Goal: Task Accomplishment & Management: Manage account settings

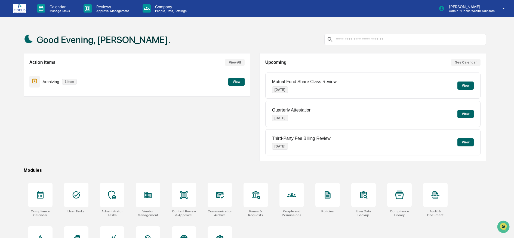
scroll to position [31, 0]
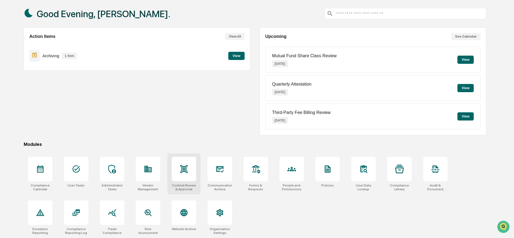
click at [184, 167] on icon at bounding box center [184, 169] width 4 height 4
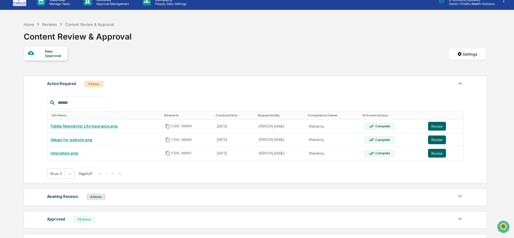
scroll to position [56, 0]
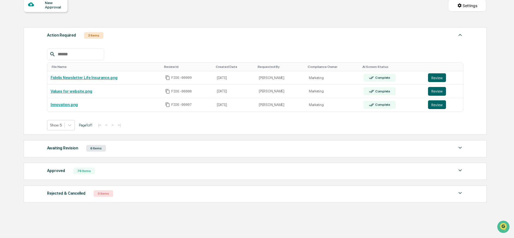
click at [157, 149] on div "Awaiting Revision 6 Items" at bounding box center [255, 148] width 417 height 8
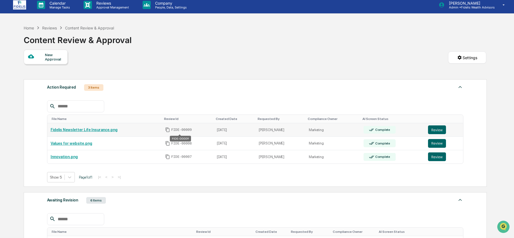
scroll to position [0, 0]
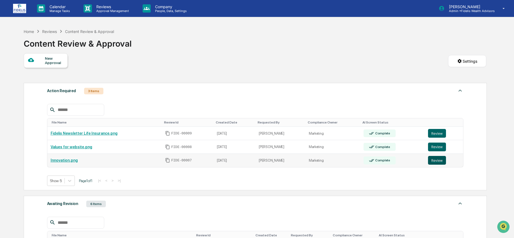
click at [434, 160] on button "Review" at bounding box center [437, 160] width 18 height 9
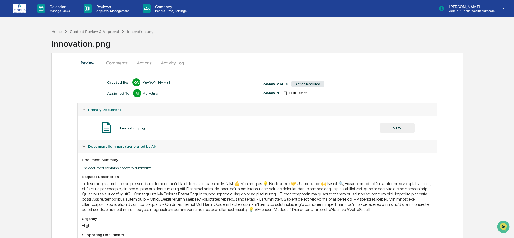
click at [119, 61] on button "Comments" at bounding box center [117, 62] width 30 height 13
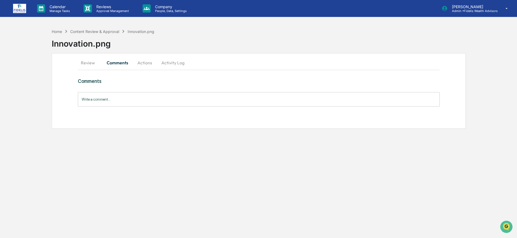
click at [143, 63] on button "Actions" at bounding box center [145, 62] width 25 height 13
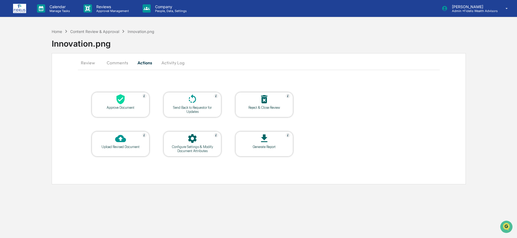
click at [88, 64] on button "Review" at bounding box center [90, 62] width 25 height 13
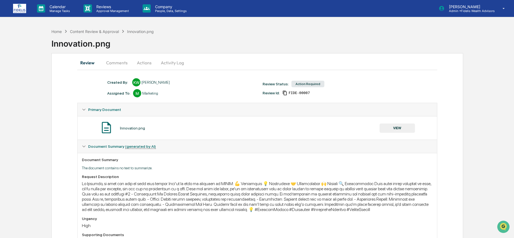
click at [401, 127] on button "VIEW" at bounding box center [397, 127] width 35 height 9
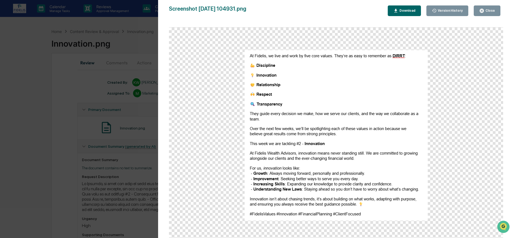
click at [489, 8] on button "Close" at bounding box center [487, 10] width 27 height 11
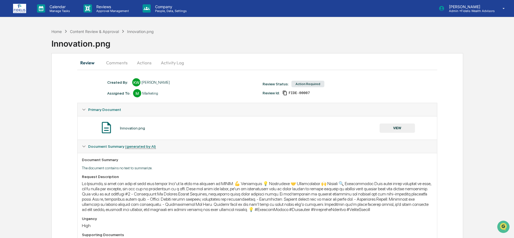
click at [120, 62] on button "Comments" at bounding box center [117, 62] width 30 height 13
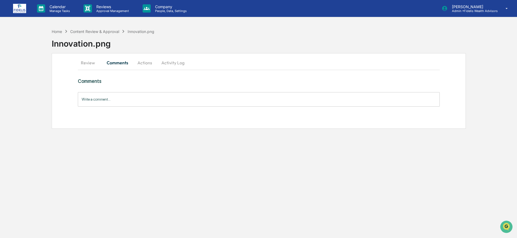
click at [143, 62] on button "Actions" at bounding box center [145, 62] width 25 height 13
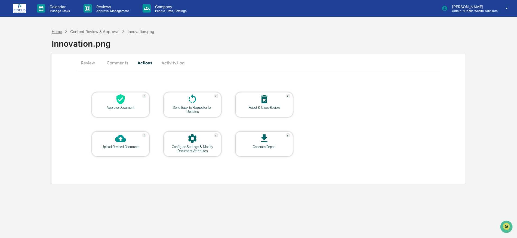
click at [54, 31] on div "Home" at bounding box center [57, 31] width 10 height 5
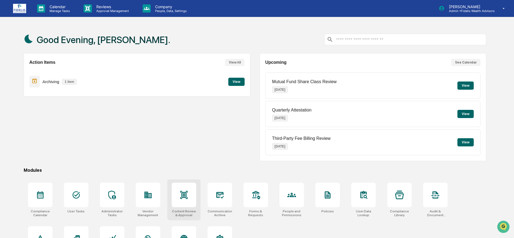
click at [185, 194] on icon at bounding box center [183, 195] width 7 height 8
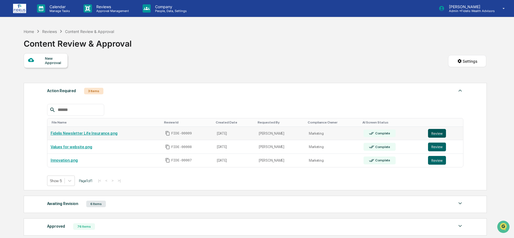
click at [435, 134] on button "Review" at bounding box center [437, 133] width 18 height 9
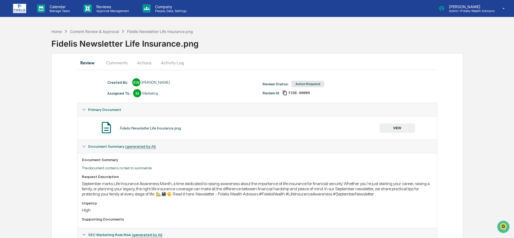
click at [121, 62] on button "Comments" at bounding box center [117, 62] width 30 height 13
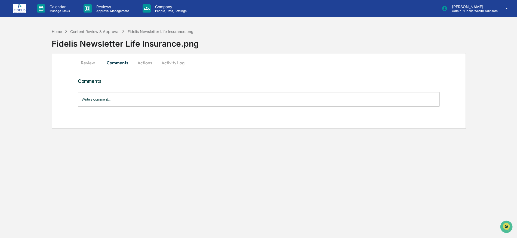
click at [88, 62] on button "Review" at bounding box center [90, 62] width 25 height 13
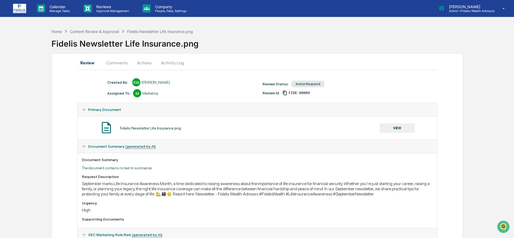
click at [391, 127] on button "VIEW" at bounding box center [397, 127] width 35 height 9
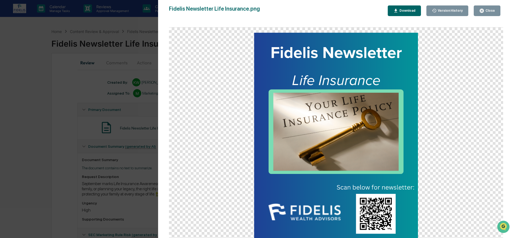
click at [488, 9] on div "Close" at bounding box center [490, 11] width 11 height 4
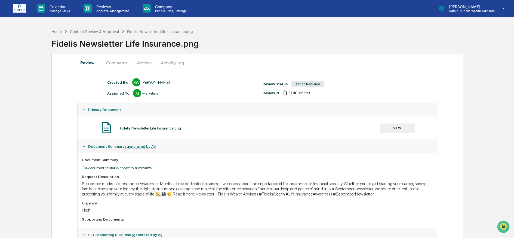
click at [145, 63] on button "Actions" at bounding box center [144, 62] width 25 height 13
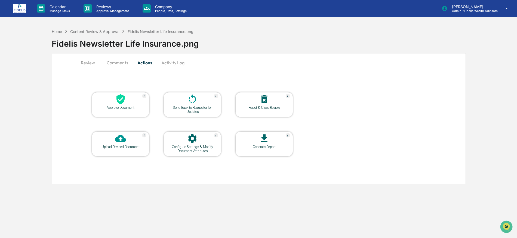
click at [108, 102] on div at bounding box center [120, 100] width 54 height 12
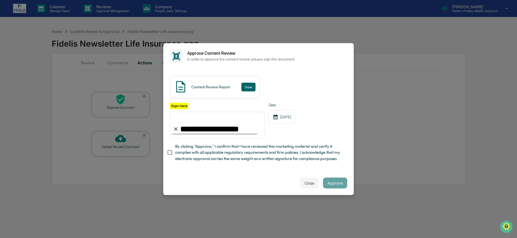
type input "**********"
click at [332, 182] on button "Approve" at bounding box center [335, 182] width 24 height 11
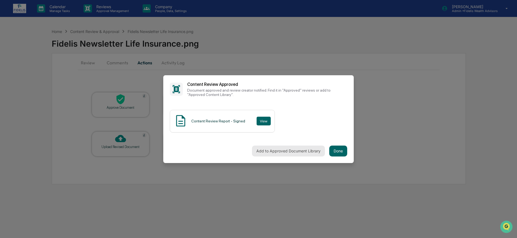
click at [291, 151] on button "Add to Approved Document Library" at bounding box center [288, 150] width 73 height 11
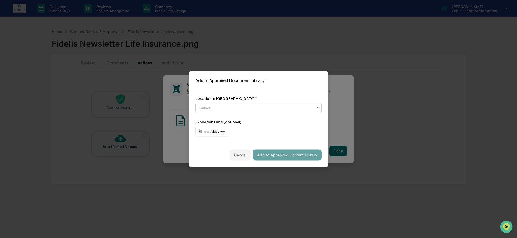
click at [280, 109] on div at bounding box center [257, 107] width 114 height 5
click at [246, 120] on div "Approved Content Library" at bounding box center [259, 120] width 126 height 11
click at [280, 154] on button "Add to Approved Content Library" at bounding box center [287, 154] width 69 height 11
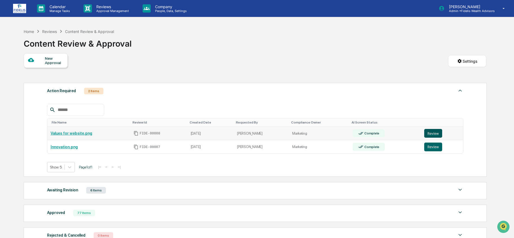
click at [428, 132] on button "Review" at bounding box center [433, 133] width 18 height 9
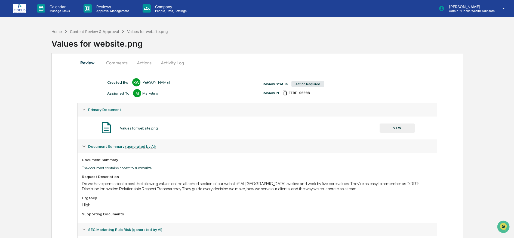
click at [399, 125] on button "VIEW" at bounding box center [397, 127] width 35 height 9
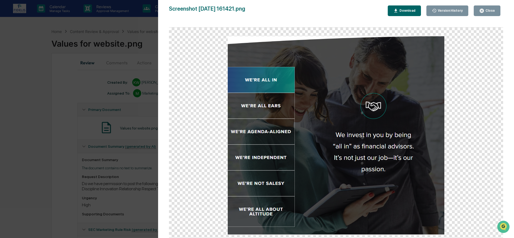
click at [489, 11] on div "Close" at bounding box center [490, 11] width 11 height 4
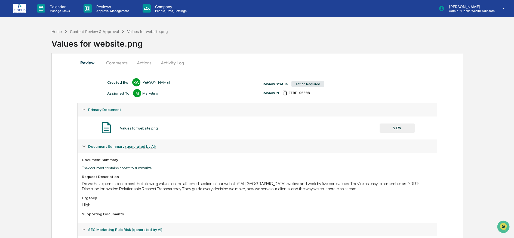
click at [146, 62] on button "Actions" at bounding box center [144, 62] width 25 height 13
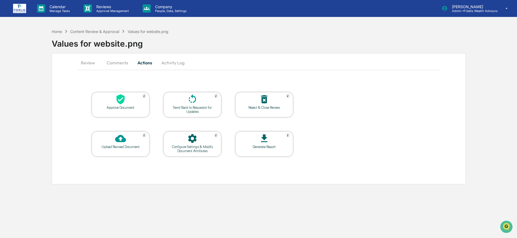
click at [124, 107] on div "Approve Document" at bounding box center [120, 107] width 49 height 4
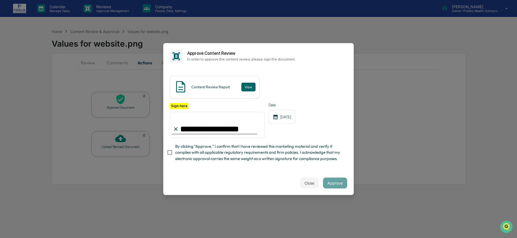
type input "**********"
click at [332, 181] on button "Approve" at bounding box center [335, 182] width 24 height 11
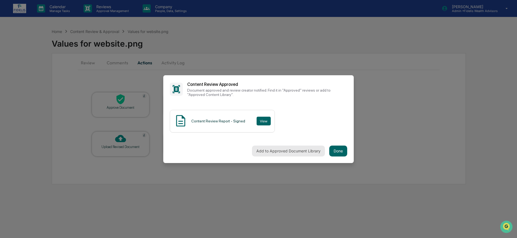
click at [300, 149] on button "Add to Approved Document Library" at bounding box center [288, 150] width 73 height 11
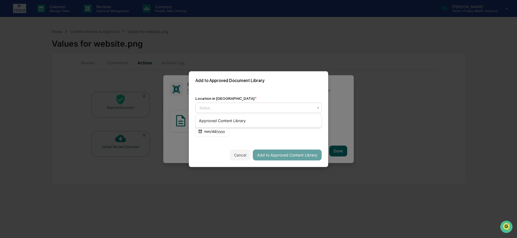
click at [269, 106] on div at bounding box center [257, 107] width 114 height 5
click at [263, 120] on div "Approved Content Library" at bounding box center [259, 120] width 126 height 11
click at [225, 132] on div "mm/dd/yyyy" at bounding box center [212, 131] width 34 height 10
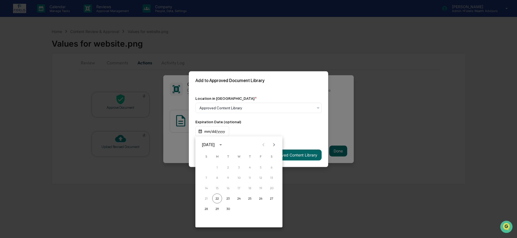
click at [216, 144] on div "September 2025" at bounding box center [209, 145] width 14 height 6
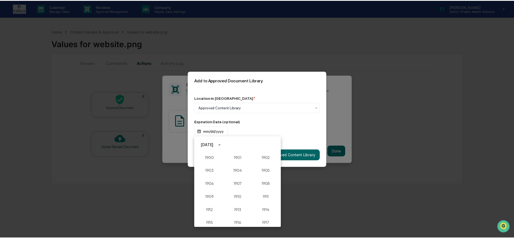
scroll to position [504, 0]
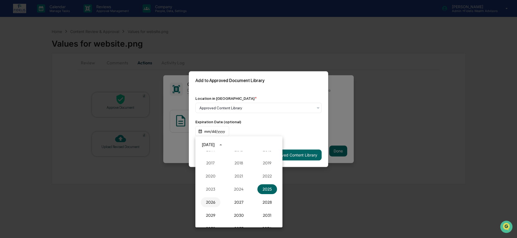
click at [206, 201] on button "2026" at bounding box center [211, 202] width 20 height 10
click at [265, 188] on button "Sep" at bounding box center [268, 186] width 20 height 10
click at [226, 199] on button "22" at bounding box center [228, 198] width 10 height 10
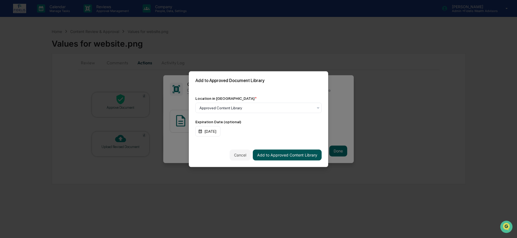
click at [283, 154] on button "Add to Approved Content Library" at bounding box center [287, 154] width 69 height 11
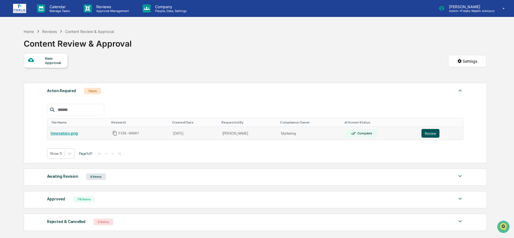
click at [424, 132] on button "Review" at bounding box center [431, 133] width 18 height 9
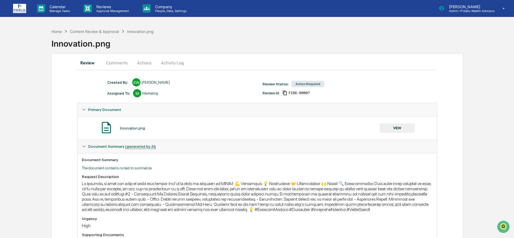
click at [139, 63] on button "Actions" at bounding box center [144, 62] width 25 height 13
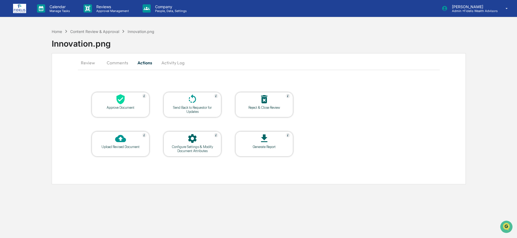
click at [118, 108] on div "Approve Document" at bounding box center [120, 107] width 49 height 4
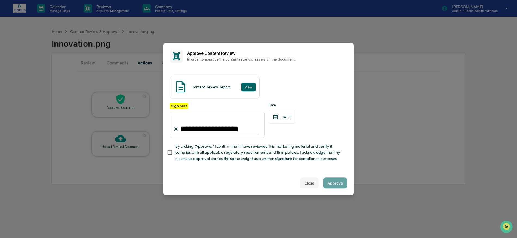
type input "**********"
click at [331, 182] on button "Approve" at bounding box center [335, 182] width 24 height 11
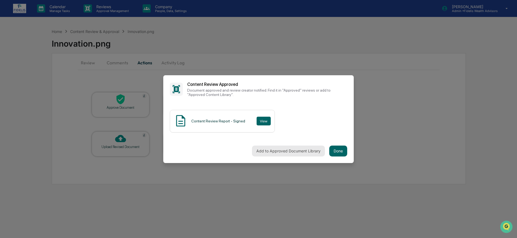
click at [282, 149] on button "Add to Approved Document Library" at bounding box center [288, 150] width 73 height 11
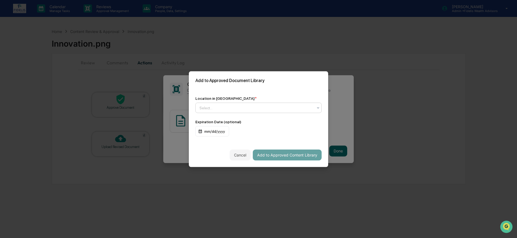
click at [230, 106] on div at bounding box center [257, 107] width 114 height 5
click at [229, 121] on div "Approved Content Library" at bounding box center [259, 120] width 126 height 11
click at [212, 131] on div "mm/dd/yyyy" at bounding box center [212, 131] width 34 height 10
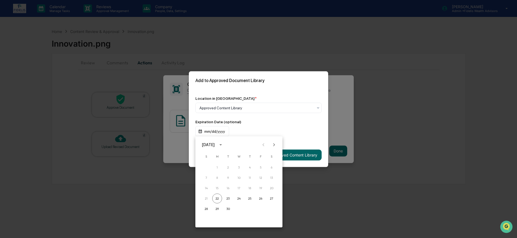
click at [215, 144] on div "[DATE]" at bounding box center [208, 145] width 13 height 6
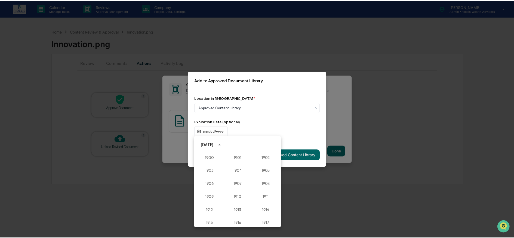
scroll to position [504, 0]
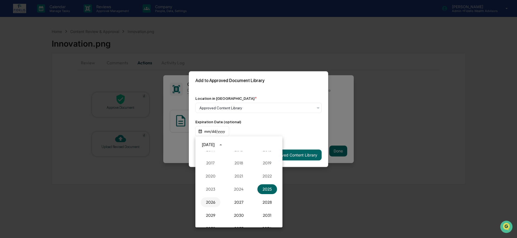
click at [209, 203] on button "2026" at bounding box center [211, 202] width 20 height 10
click at [261, 186] on button "Sep" at bounding box center [268, 186] width 20 height 10
click at [229, 197] on button "22" at bounding box center [228, 198] width 10 height 10
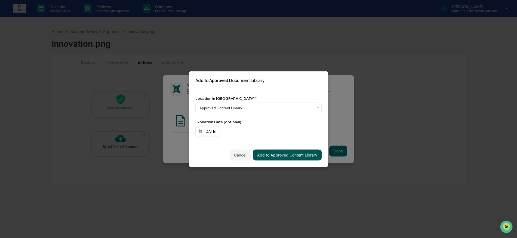
click at [301, 154] on button "Add to Approved Content Library" at bounding box center [287, 154] width 69 height 11
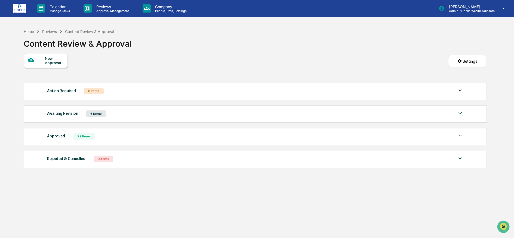
click at [134, 115] on div "Awaiting Revision 6 Items" at bounding box center [255, 114] width 417 height 8
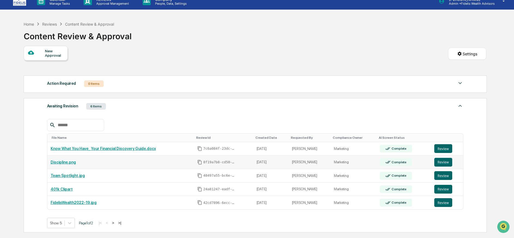
scroll to position [54, 0]
